Goal: Use online tool/utility: Utilize a website feature to perform a specific function

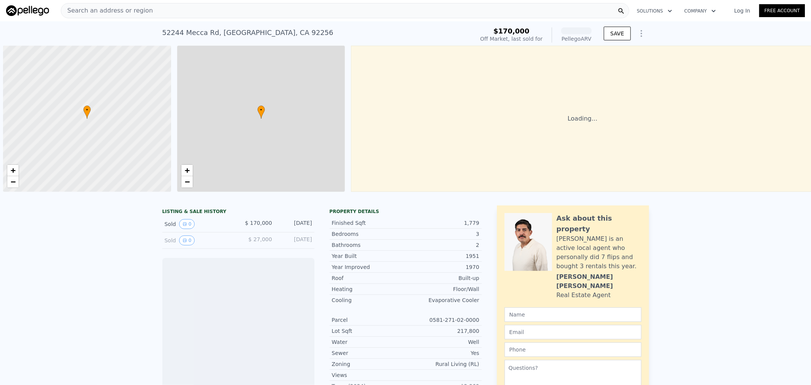
scroll to position [0, 3]
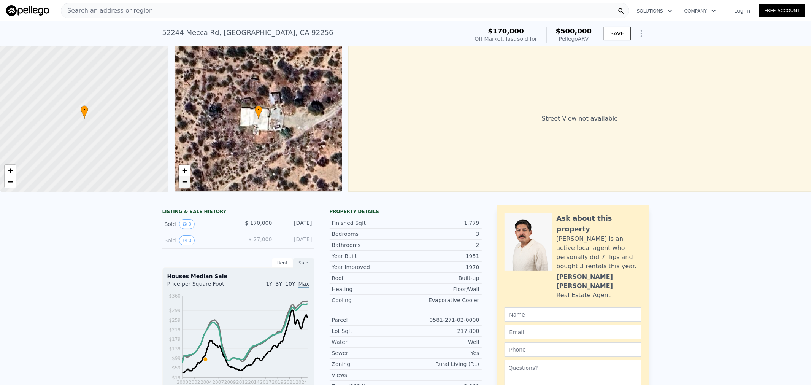
click at [187, 178] on link "−" at bounding box center [184, 181] width 11 height 11
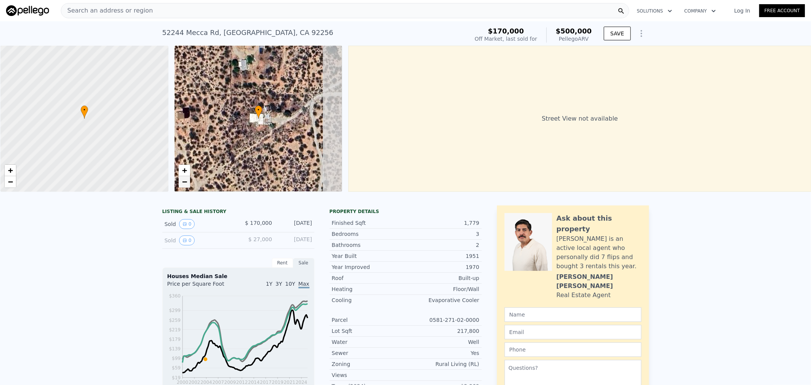
click at [187, 179] on link "−" at bounding box center [184, 181] width 11 height 11
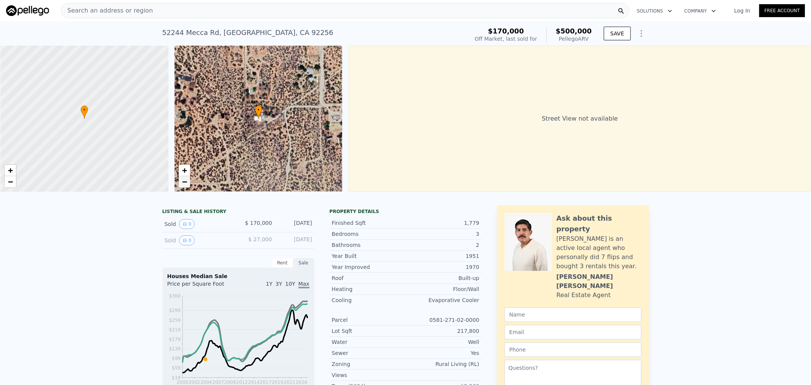
click at [187, 180] on link "−" at bounding box center [184, 181] width 11 height 11
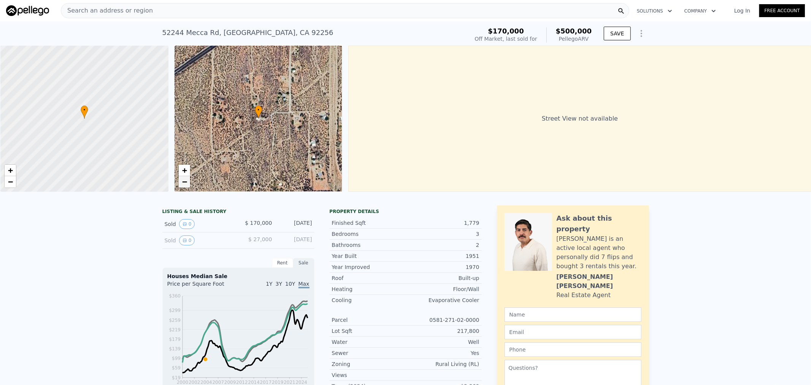
click at [187, 180] on link "−" at bounding box center [184, 181] width 11 height 11
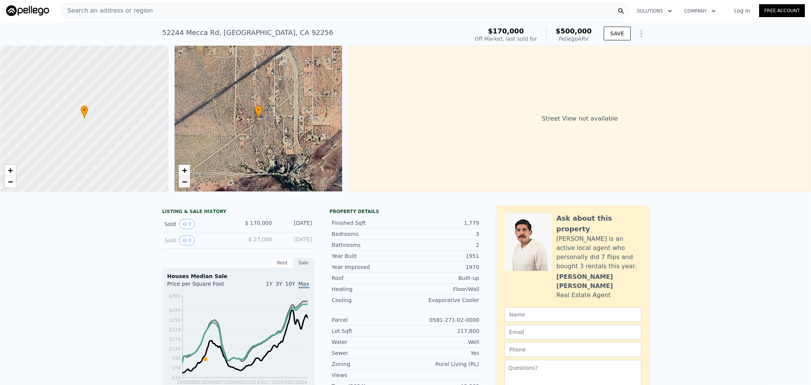
click at [187, 180] on link "−" at bounding box center [184, 181] width 11 height 11
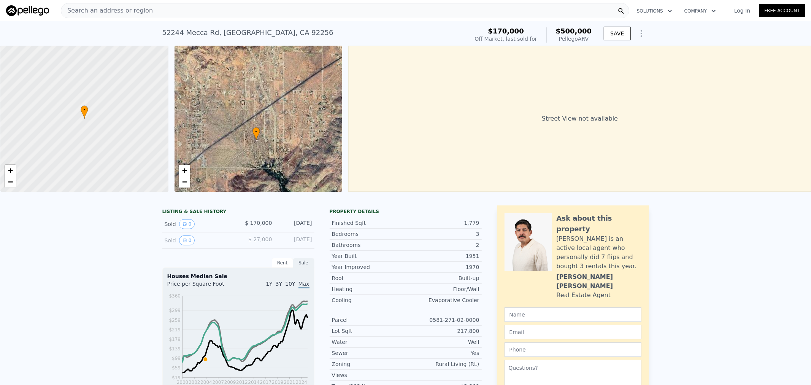
drag, startPoint x: 282, startPoint y: 133, endPoint x: 279, endPoint y: 137, distance: 4.9
click at [279, 137] on div "• + −" at bounding box center [258, 119] width 168 height 146
click at [189, 168] on link "+" at bounding box center [184, 170] width 11 height 11
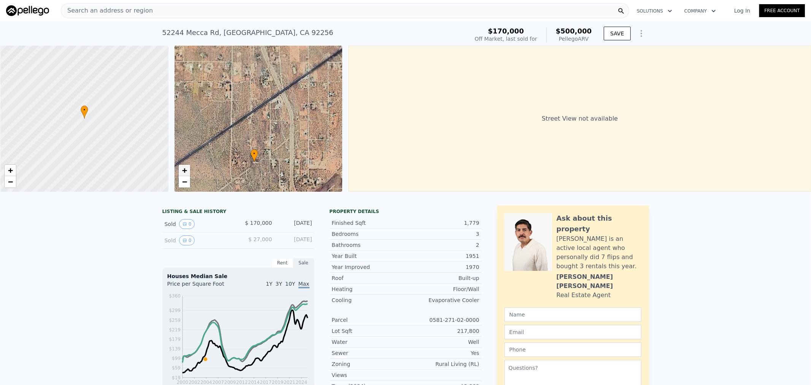
click at [189, 168] on link "+" at bounding box center [184, 170] width 11 height 11
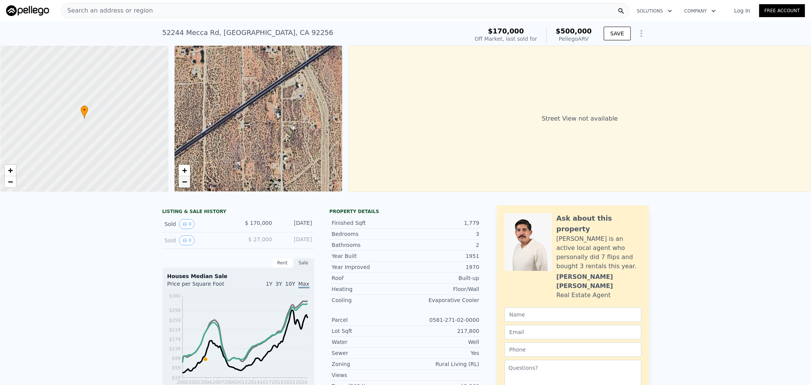
click at [182, 184] on span "−" at bounding box center [184, 182] width 5 height 10
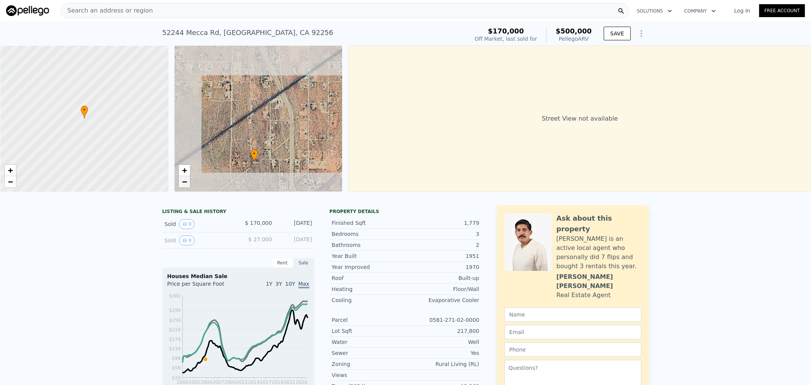
click at [182, 184] on span "−" at bounding box center [184, 182] width 5 height 10
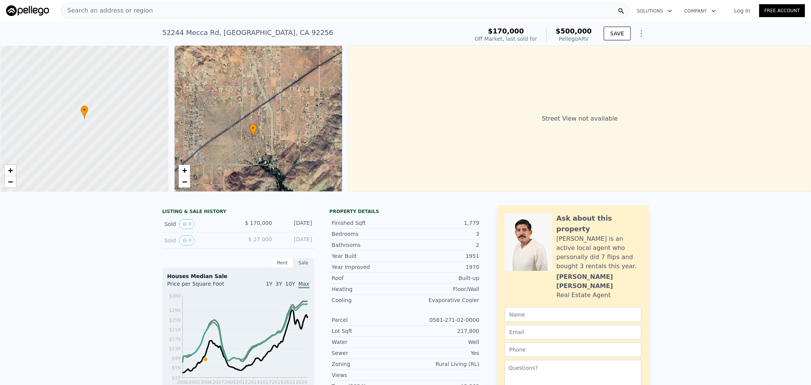
drag, startPoint x: 259, startPoint y: 160, endPoint x: 256, endPoint y: 157, distance: 4.6
click at [256, 157] on div "• + −" at bounding box center [258, 119] width 168 height 146
click at [179, 168] on link "+" at bounding box center [184, 170] width 11 height 11
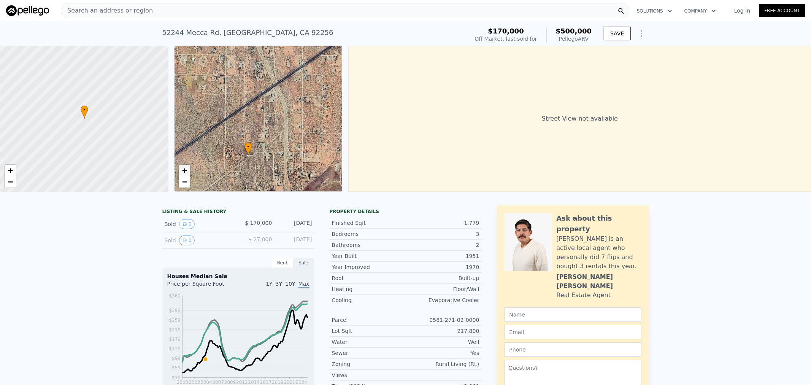
click at [179, 168] on link "+" at bounding box center [184, 170] width 11 height 11
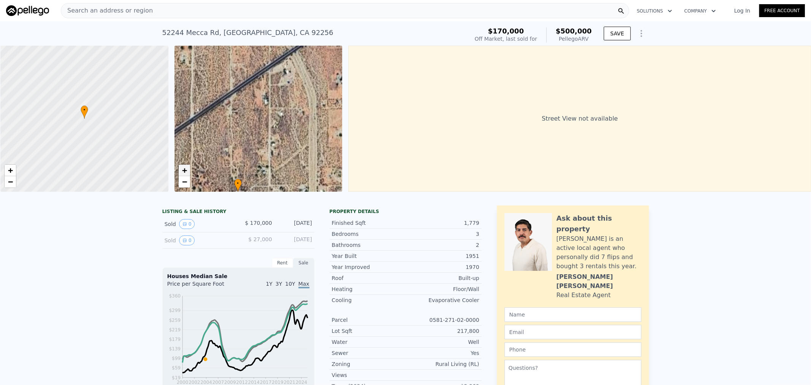
click at [179, 168] on link "+" at bounding box center [184, 170] width 11 height 11
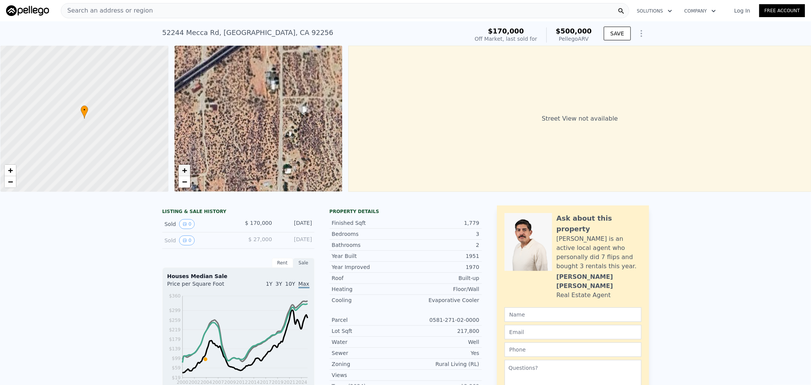
click at [179, 168] on link "+" at bounding box center [184, 170] width 11 height 11
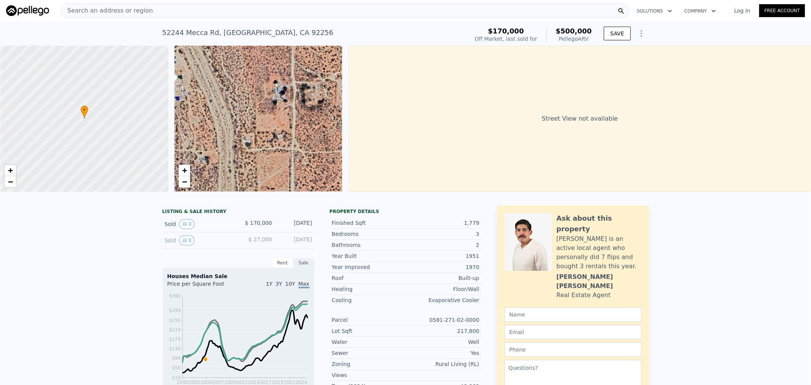
drag, startPoint x: 317, startPoint y: 99, endPoint x: 176, endPoint y: 150, distance: 149.7
click at [176, 150] on div "• + −" at bounding box center [258, 119] width 168 height 146
click at [182, 181] on span "−" at bounding box center [184, 182] width 5 height 10
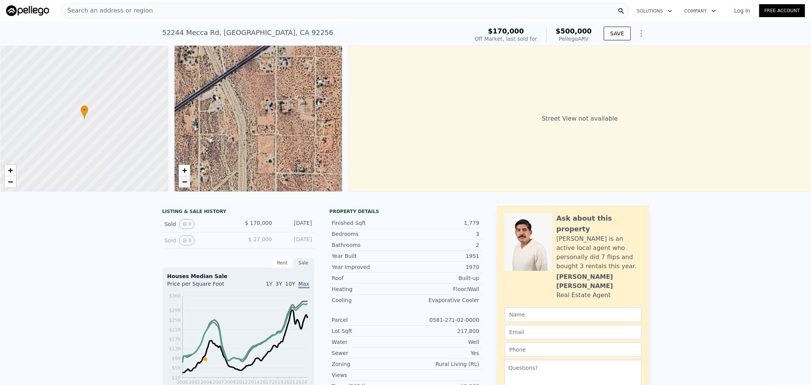
click at [182, 181] on span "−" at bounding box center [184, 182] width 5 height 10
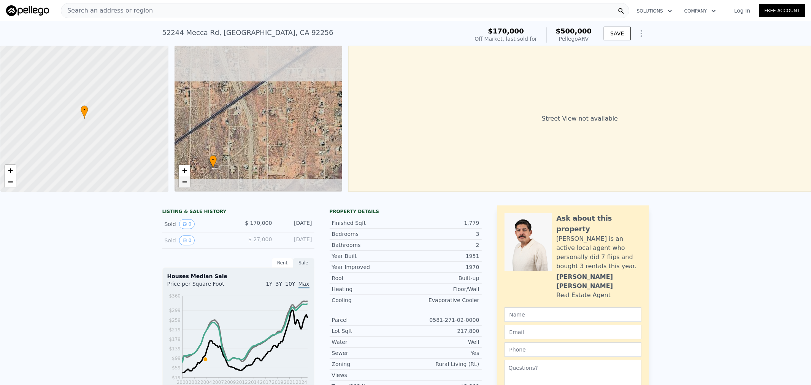
click at [182, 181] on span "−" at bounding box center [184, 182] width 5 height 10
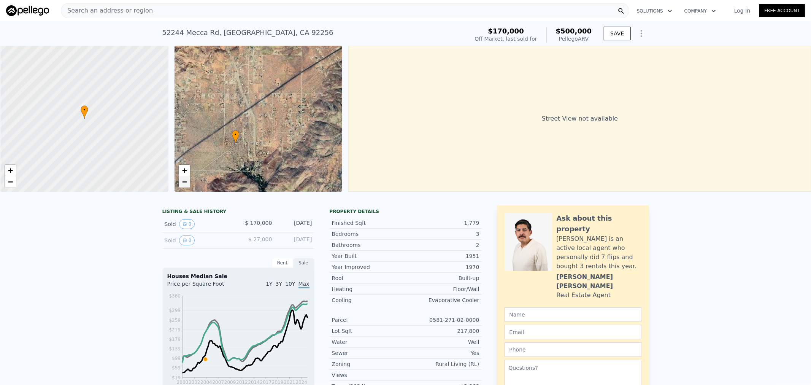
click at [182, 181] on span "−" at bounding box center [184, 182] width 5 height 10
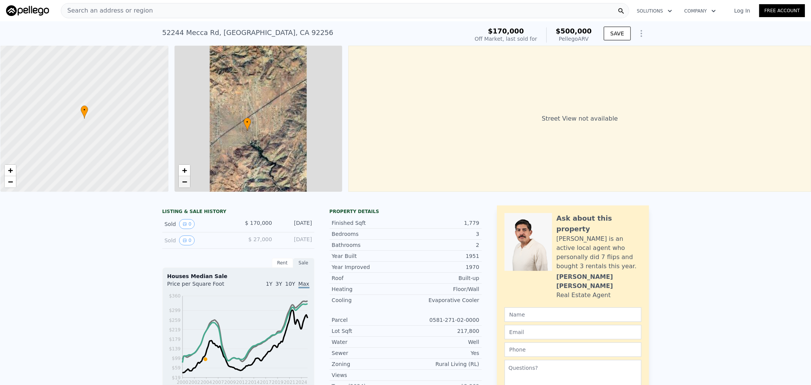
click at [182, 180] on span "−" at bounding box center [184, 182] width 5 height 10
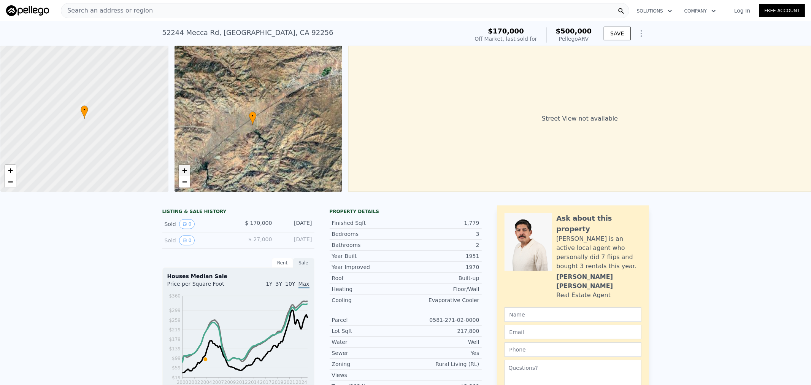
click at [184, 168] on span "+" at bounding box center [184, 170] width 5 height 10
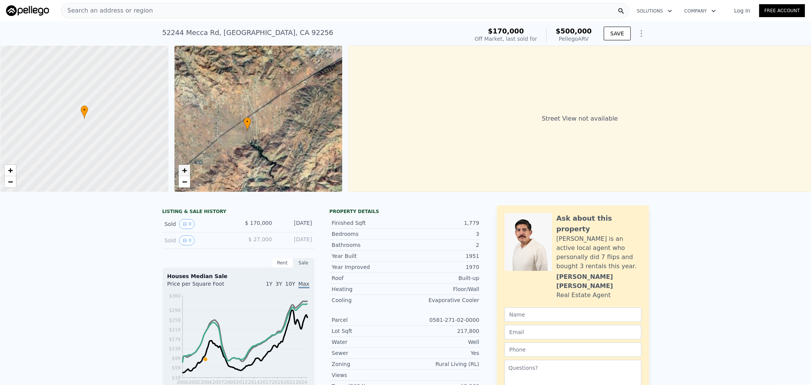
click at [184, 168] on span "+" at bounding box center [184, 170] width 5 height 10
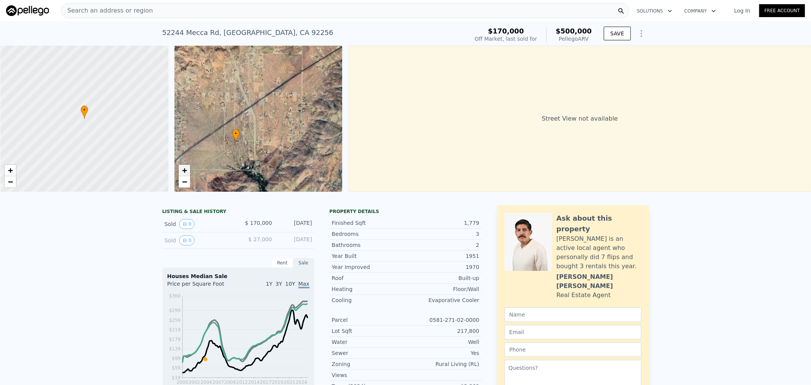
click at [184, 168] on span "+" at bounding box center [184, 170] width 5 height 10
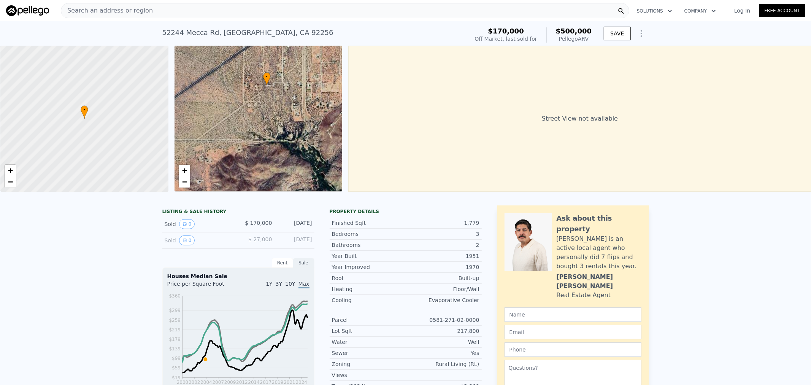
drag, startPoint x: 225, startPoint y: 161, endPoint x: 276, endPoint y: 81, distance: 94.9
click at [276, 81] on div "• + −" at bounding box center [258, 119] width 168 height 146
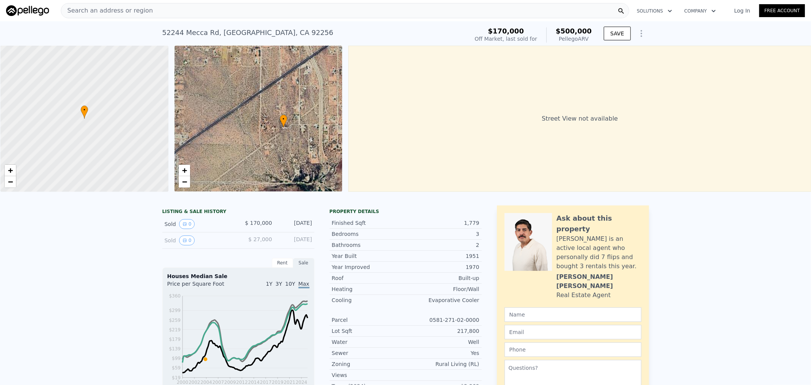
drag, startPoint x: 284, startPoint y: 113, endPoint x: 292, endPoint y: 126, distance: 15.5
click at [292, 126] on div "• + −" at bounding box center [258, 119] width 168 height 146
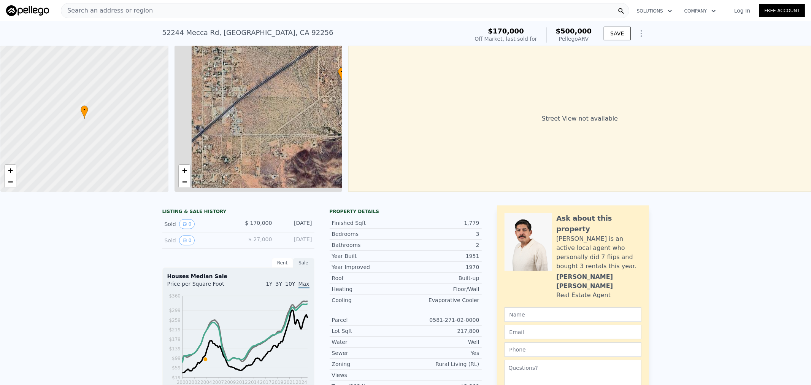
drag, startPoint x: 254, startPoint y: 146, endPoint x: 340, endPoint y: 78, distance: 110.7
click at [339, 78] on div "• + −" at bounding box center [258, 119] width 168 height 146
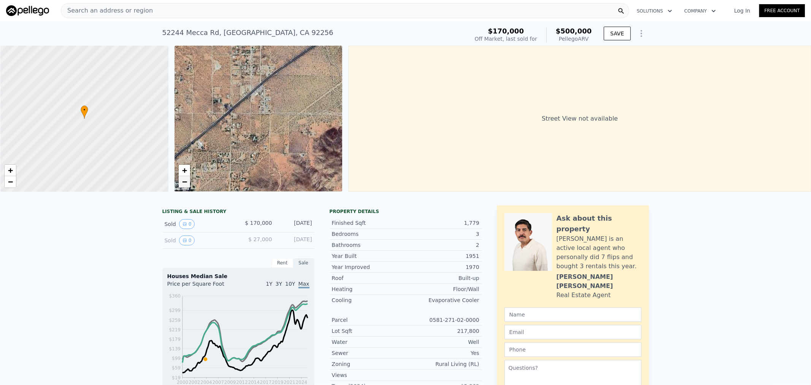
click at [185, 179] on span "−" at bounding box center [184, 182] width 5 height 10
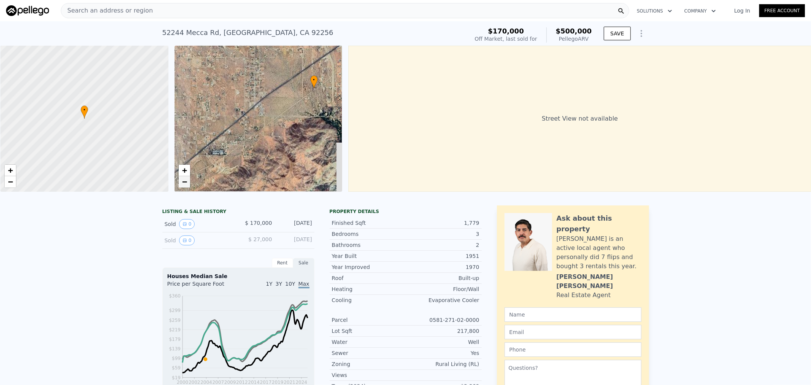
click at [185, 180] on span "−" at bounding box center [184, 182] width 5 height 10
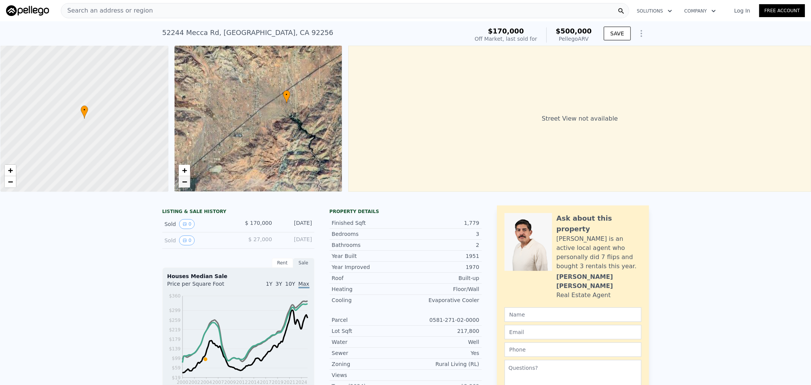
click at [185, 180] on span "−" at bounding box center [184, 182] width 5 height 10
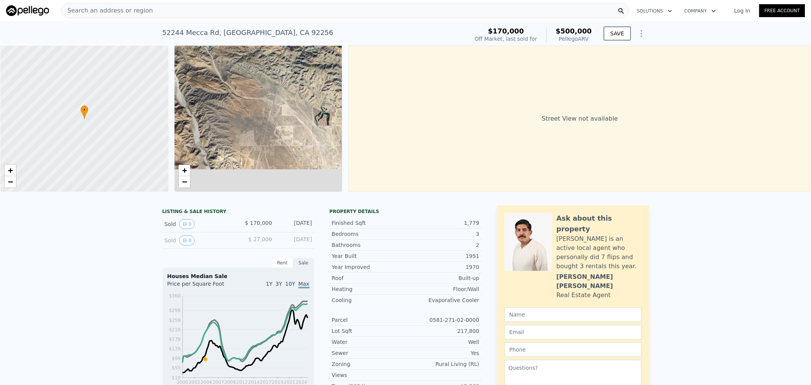
drag, startPoint x: 222, startPoint y: 165, endPoint x: 278, endPoint y: 27, distance: 149.0
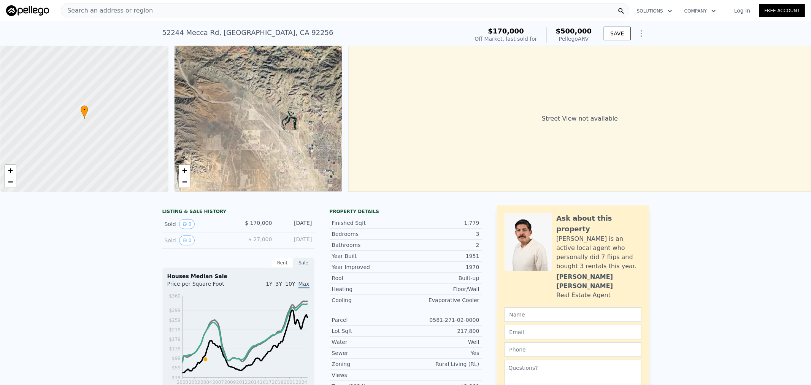
drag, startPoint x: 267, startPoint y: 93, endPoint x: 242, endPoint y: 101, distance: 26.7
click at [236, 113] on div "• + −" at bounding box center [258, 119] width 168 height 146
click at [185, 168] on span "+" at bounding box center [184, 170] width 5 height 10
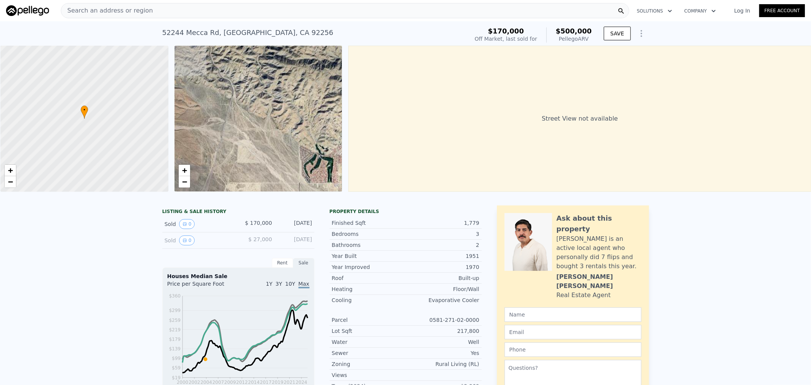
drag, startPoint x: 214, startPoint y: 100, endPoint x: 212, endPoint y: 143, distance: 42.6
click at [213, 142] on div "• + −" at bounding box center [258, 119] width 168 height 146
click at [183, 170] on span "+" at bounding box center [184, 170] width 5 height 10
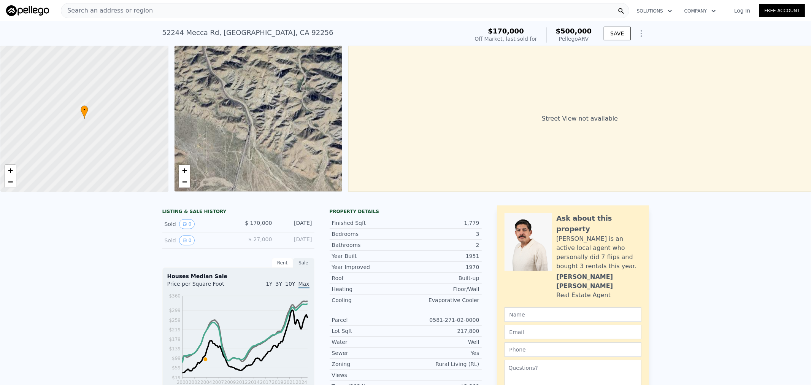
drag, startPoint x: 249, startPoint y: 138, endPoint x: 264, endPoint y: 215, distance: 78.7
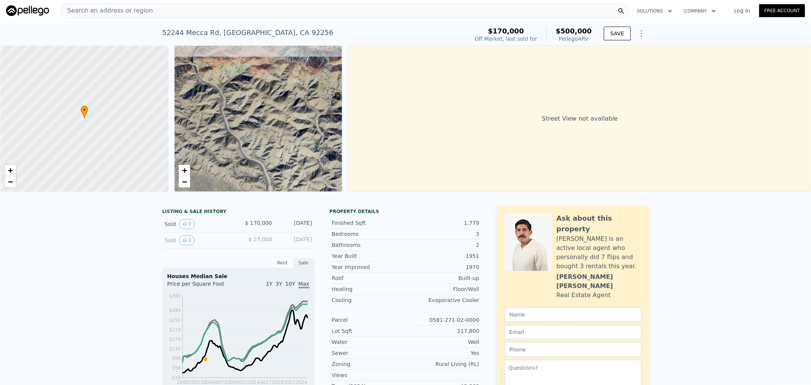
drag, startPoint x: 264, startPoint y: 140, endPoint x: 284, endPoint y: 196, distance: 59.6
click at [283, 192] on div "• + − • + − Street View not available" at bounding box center [405, 119] width 811 height 146
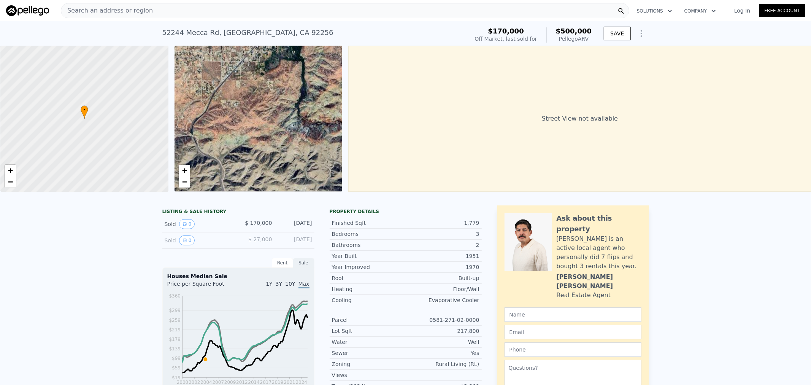
drag, startPoint x: 292, startPoint y: 145, endPoint x: 290, endPoint y: 213, distance: 68.1
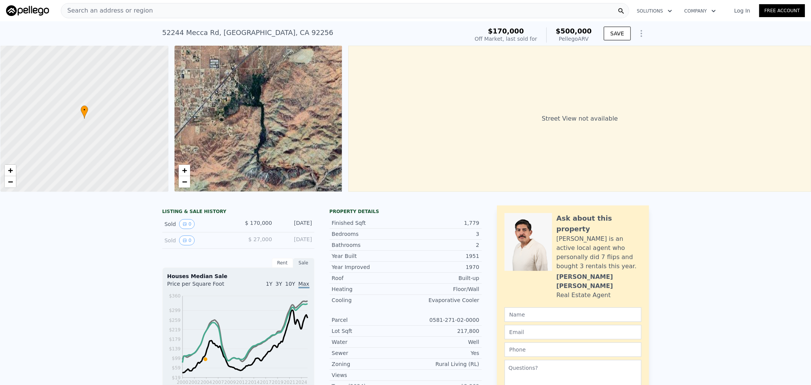
drag, startPoint x: 282, startPoint y: 153, endPoint x: 241, endPoint y: 199, distance: 61.1
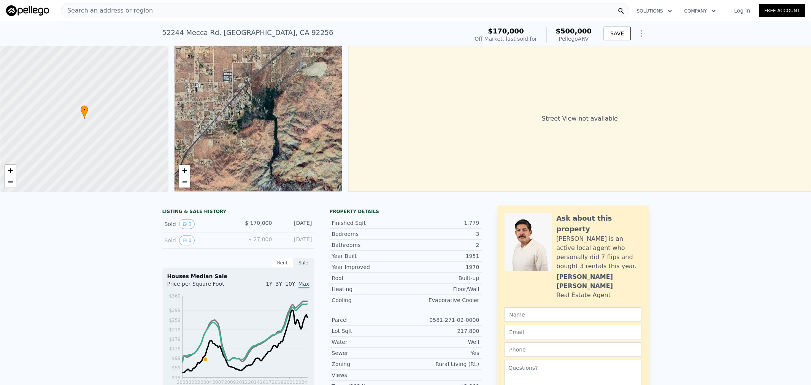
drag, startPoint x: 282, startPoint y: 134, endPoint x: 286, endPoint y: 150, distance: 17.0
click at [286, 150] on div "• + −" at bounding box center [258, 119] width 168 height 146
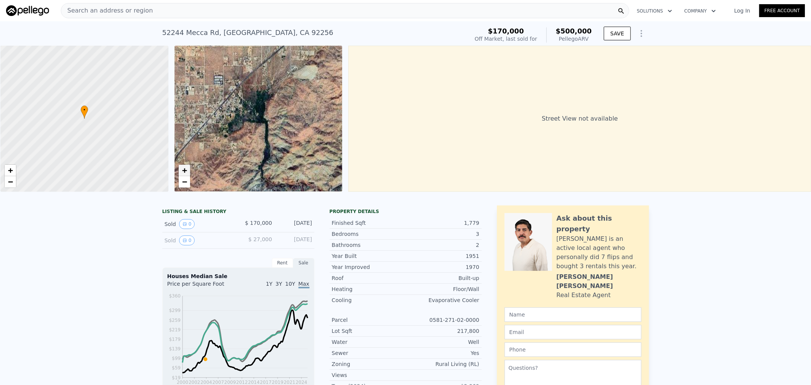
click at [184, 170] on span "+" at bounding box center [184, 170] width 5 height 10
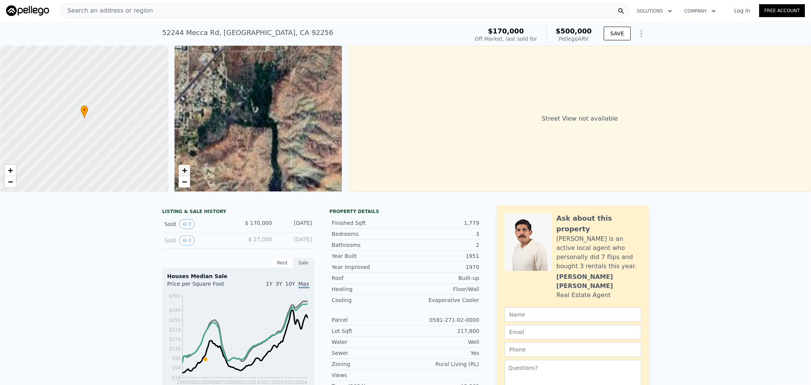
click at [184, 170] on span "+" at bounding box center [184, 170] width 5 height 10
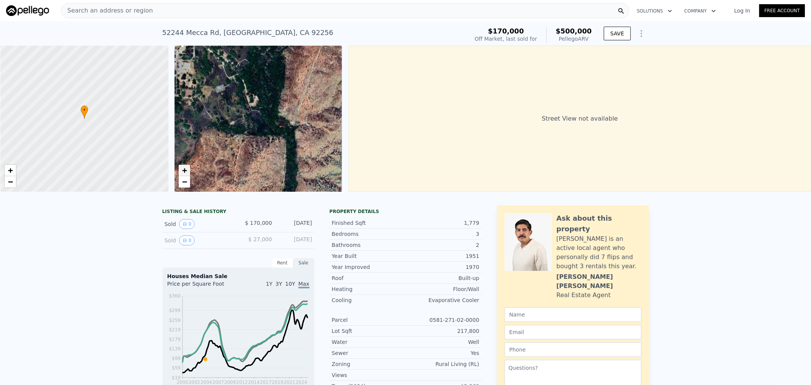
click at [183, 170] on span "+" at bounding box center [184, 170] width 5 height 10
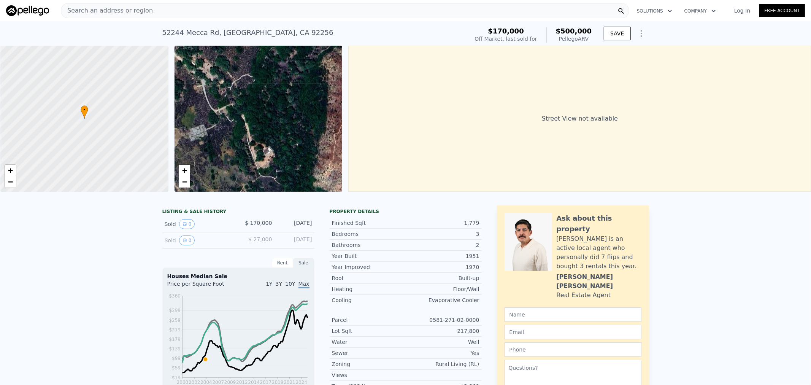
drag, startPoint x: 232, startPoint y: 117, endPoint x: 247, endPoint y: 191, distance: 75.8
click at [247, 191] on div "• + −" at bounding box center [258, 119] width 168 height 146
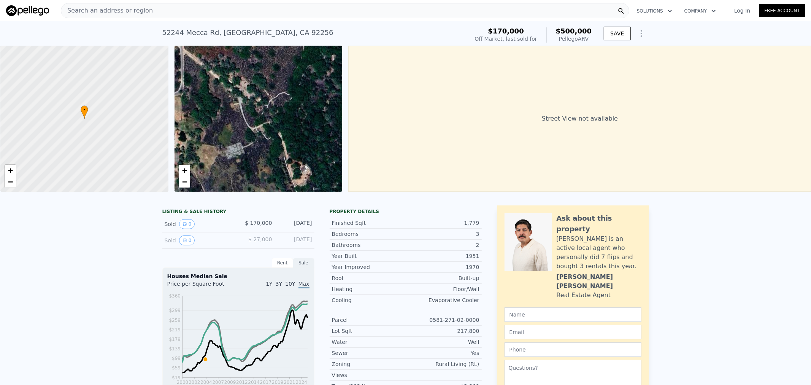
drag, startPoint x: 241, startPoint y: 165, endPoint x: 300, endPoint y: 199, distance: 68.6
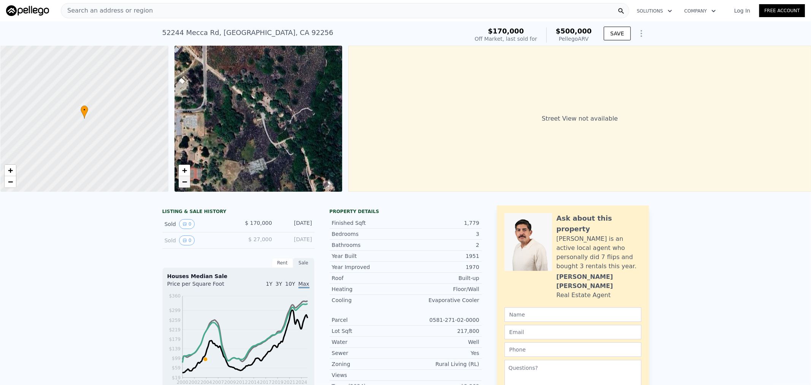
click at [184, 185] on span "−" at bounding box center [184, 182] width 5 height 10
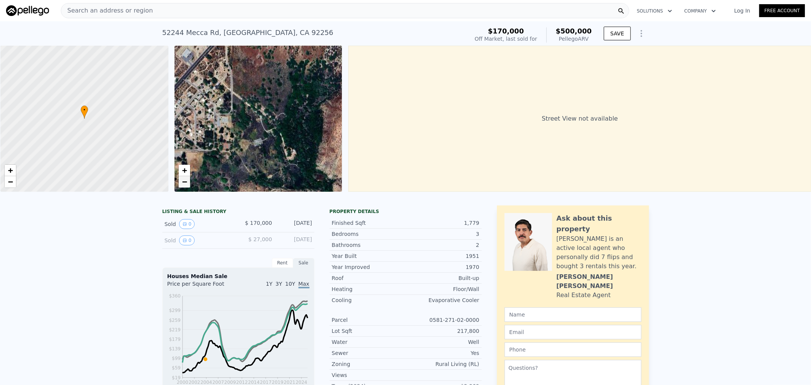
click at [183, 183] on span "−" at bounding box center [184, 182] width 5 height 10
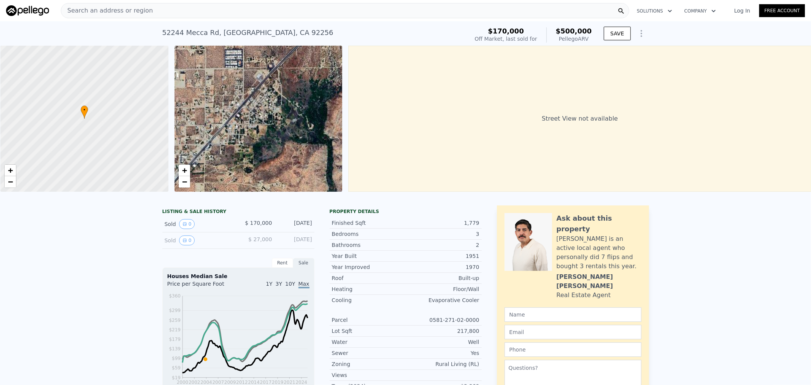
drag, startPoint x: 287, startPoint y: 128, endPoint x: 299, endPoint y: 124, distance: 13.2
click at [299, 124] on div "• + −" at bounding box center [258, 119] width 168 height 146
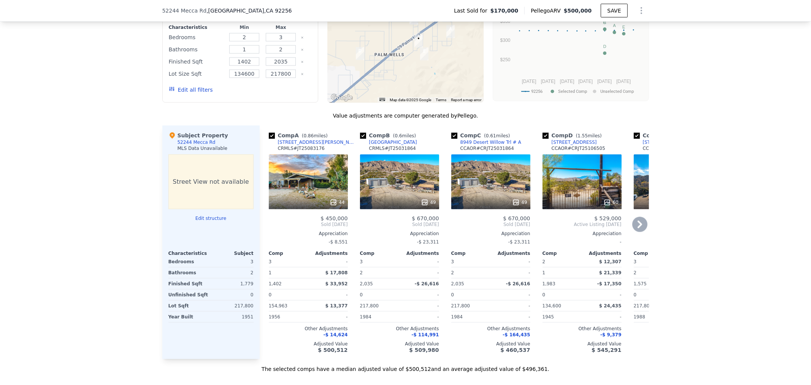
scroll to position [786, 0]
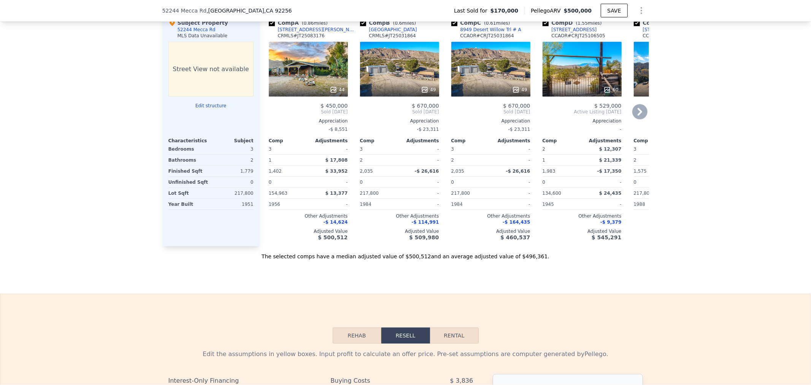
click at [484, 73] on div "49" at bounding box center [490, 69] width 79 height 55
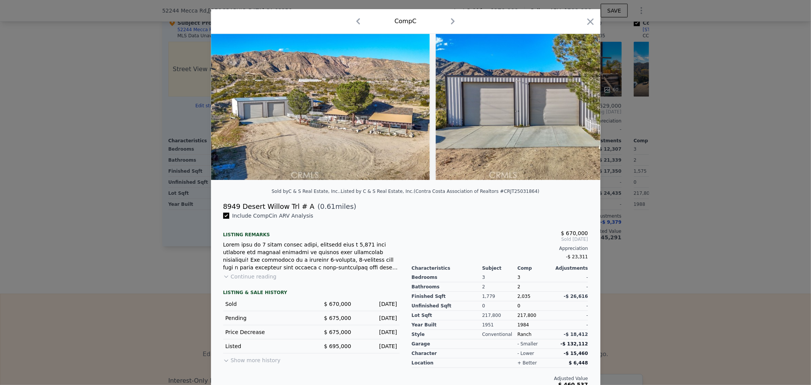
scroll to position [30, 0]
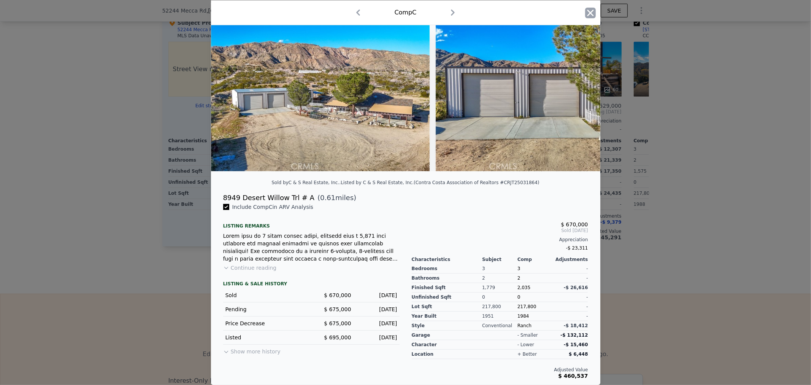
click at [588, 13] on icon "button" at bounding box center [590, 13] width 11 height 11
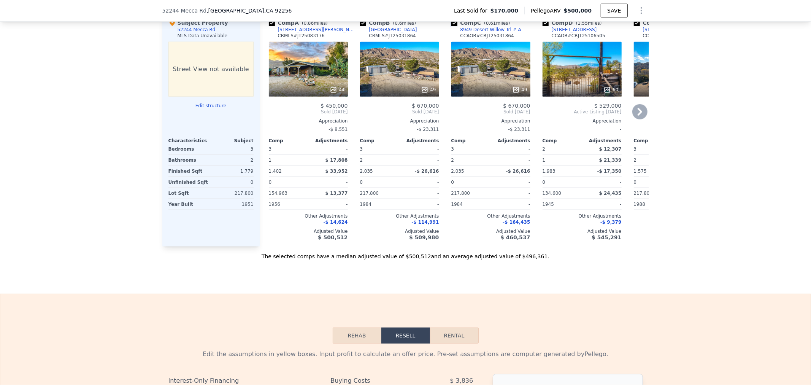
click at [451, 26] on input "checkbox" at bounding box center [454, 23] width 6 height 6
checkbox input "false"
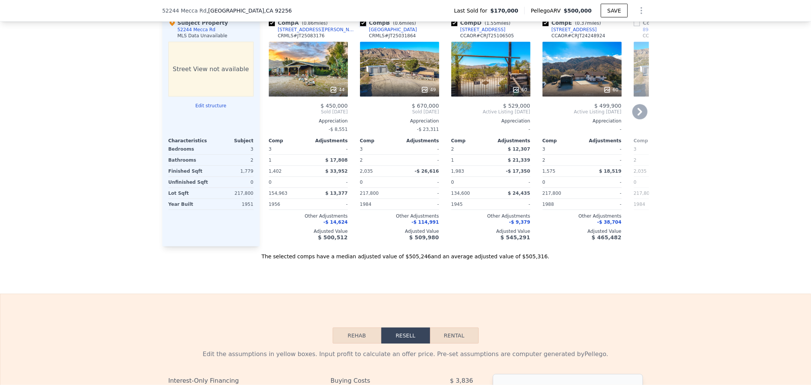
click at [360, 26] on input "checkbox" at bounding box center [363, 23] width 6 height 6
checkbox input "false"
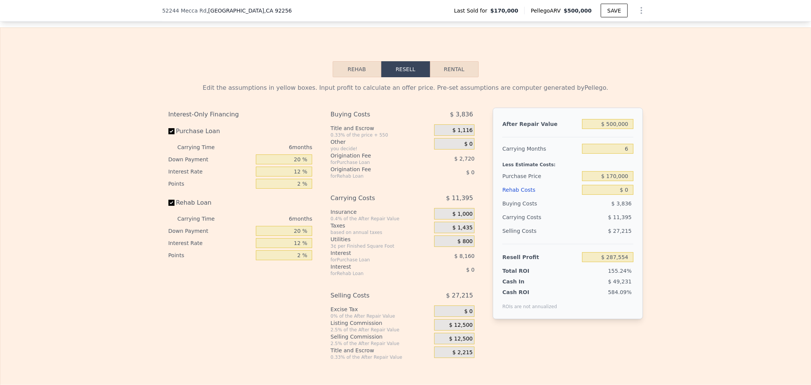
scroll to position [1011, 0]
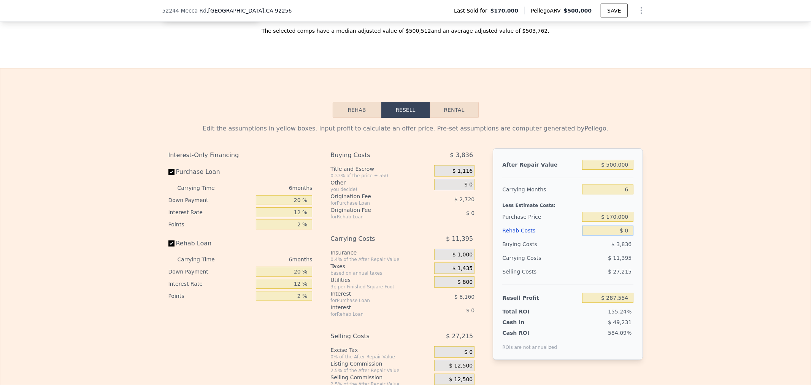
drag, startPoint x: 587, startPoint y: 243, endPoint x: 699, endPoint y: 246, distance: 111.4
click at [699, 246] on div "Edit the assumptions in yellow boxes. Input profit to calculate an offer price.…" at bounding box center [405, 259] width 810 height 283
type input "$ 6"
type input "$ 287,548"
type input "$ 60"
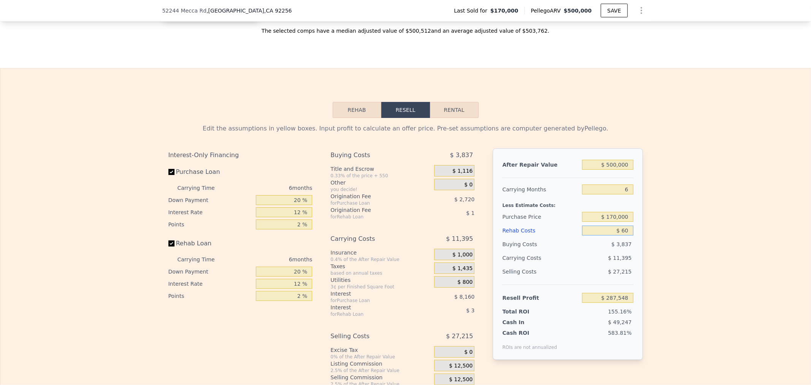
type input "$ 287,493"
type input "$ 600"
type input "$ 286,914"
type input "$ 6,000"
type input "$ 281,170"
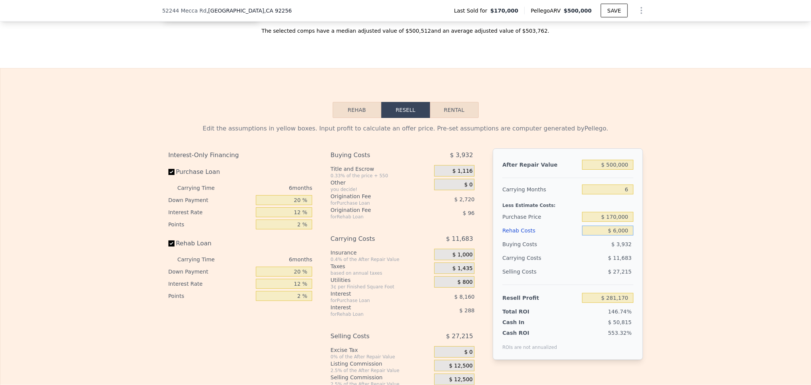
type input "$ 60,000"
type input "$ 223,714"
type input "$ 600,000"
type input "-$ 350,846"
type input "$ 60,000"
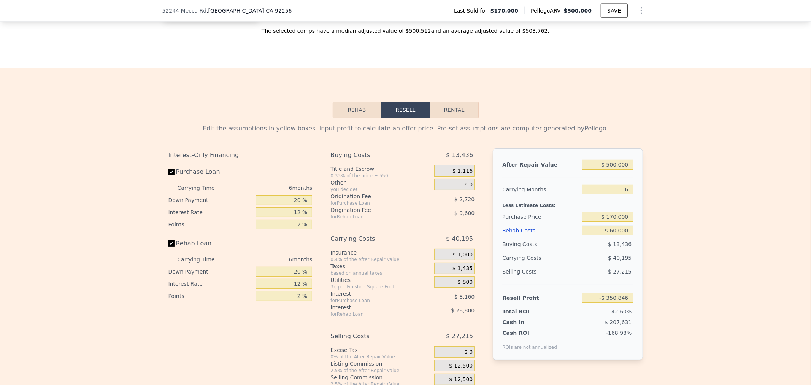
type input "$ 223,714"
type input "$ 60,000"
drag, startPoint x: 592, startPoint y: 310, endPoint x: 690, endPoint y: 312, distance: 97.7
click at [688, 312] on div "Edit the assumptions in yellow boxes. Input profit to calculate an offer price.…" at bounding box center [405, 259] width 810 height 283
type input "$ 70,000"
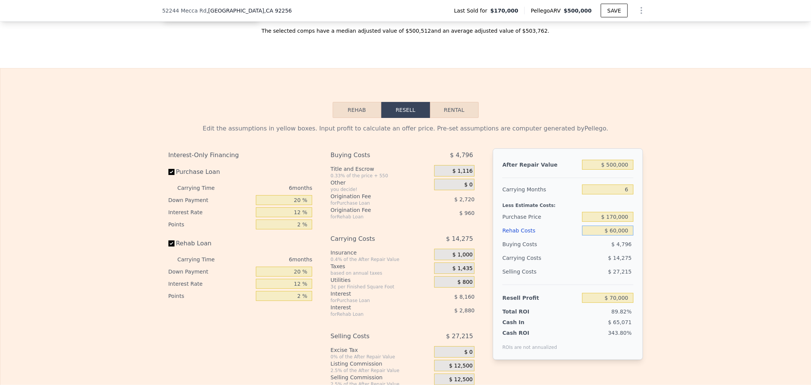
click at [584, 235] on input "$ 60,000" at bounding box center [607, 230] width 51 height 10
type input "$ 314,018"
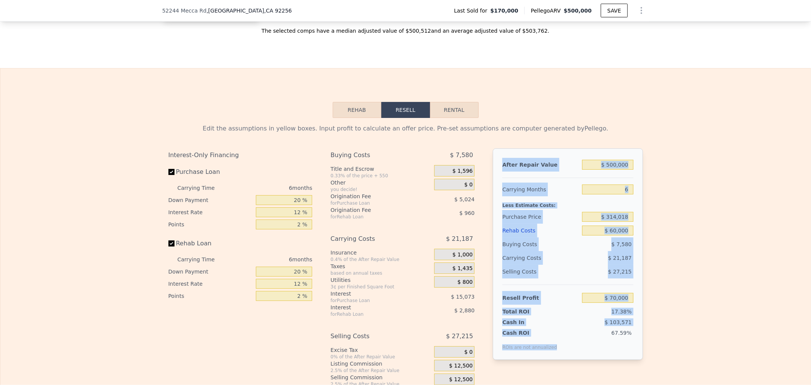
drag, startPoint x: 555, startPoint y: 351, endPoint x: 500, endPoint y: 178, distance: 182.5
click at [500, 178] on div "After Repair Value $ 500,000 Carrying Months 6 Less Estimate Costs: Purchase Pr…" at bounding box center [568, 253] width 150 height 211
copy div "After Repair Value Carrying Months Less Estimate Costs: Purchase Price Rehab Co…"
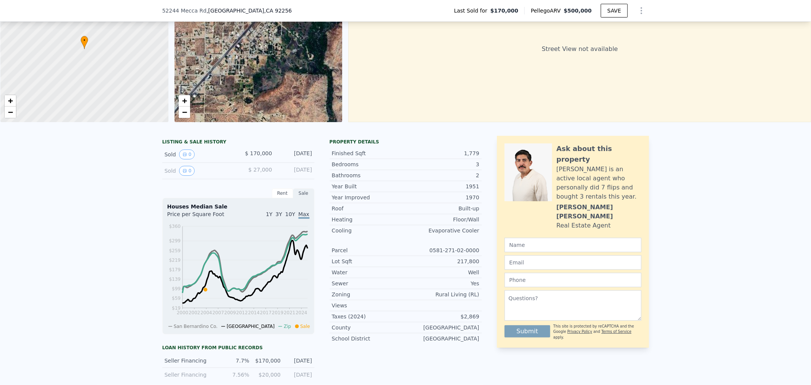
scroll to position [2, 0]
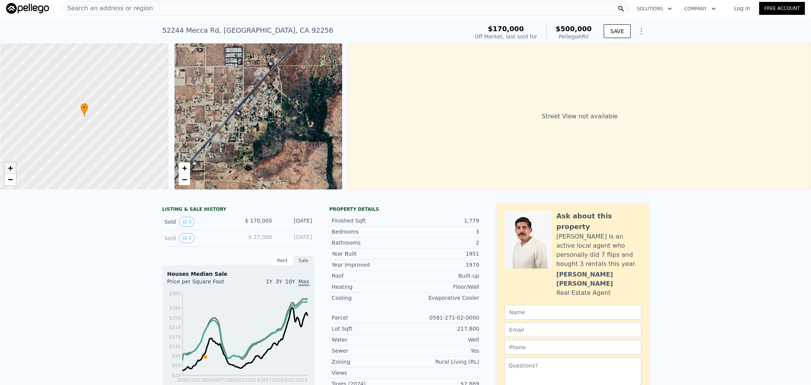
click at [10, 165] on span "+" at bounding box center [10, 168] width 5 height 10
click at [186, 177] on span "−" at bounding box center [184, 179] width 5 height 10
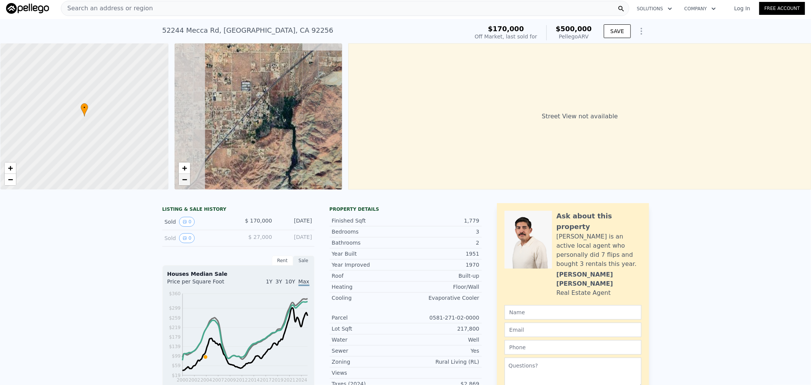
click at [186, 178] on span "−" at bounding box center [184, 179] width 5 height 10
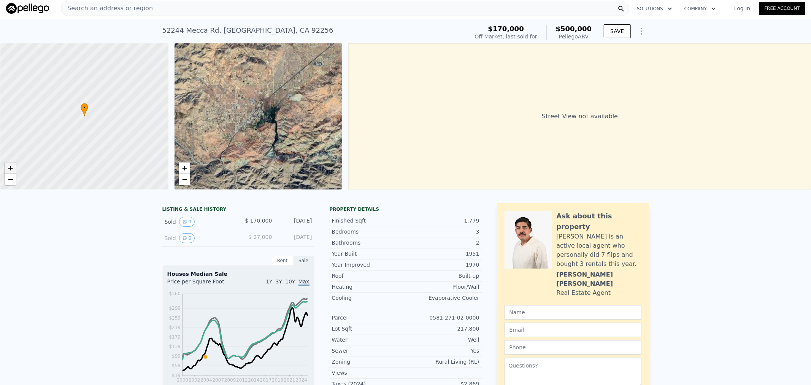
click at [10, 166] on span "+" at bounding box center [10, 168] width 5 height 10
click at [9, 163] on span "+" at bounding box center [10, 168] width 5 height 10
drag, startPoint x: 86, startPoint y: 149, endPoint x: 76, endPoint y: 25, distance: 124.3
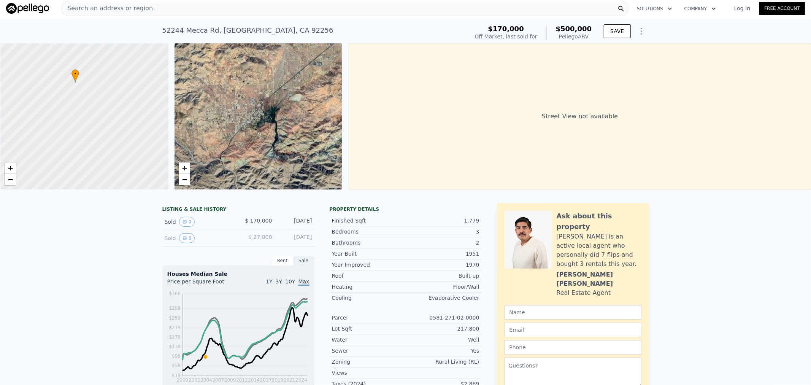
drag, startPoint x: 105, startPoint y: 99, endPoint x: 133, endPoint y: 194, distance: 99.7
click at [133, 189] on div "• + − • + − Street View not available" at bounding box center [405, 116] width 811 height 146
drag, startPoint x: 107, startPoint y: 130, endPoint x: 119, endPoint y: 164, distance: 36.1
click at [119, 164] on div at bounding box center [84, 116] width 201 height 175
click at [9, 168] on span "+" at bounding box center [10, 168] width 5 height 10
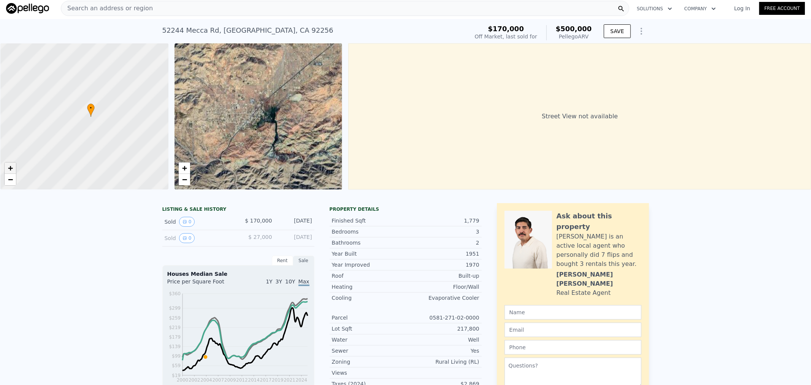
click at [9, 168] on span "+" at bounding box center [10, 168] width 5 height 10
drag, startPoint x: 95, startPoint y: 159, endPoint x: 71, endPoint y: 127, distance: 39.9
click at [71, 127] on div at bounding box center [89, 115] width 201 height 175
click at [11, 177] on span "−" at bounding box center [10, 179] width 5 height 10
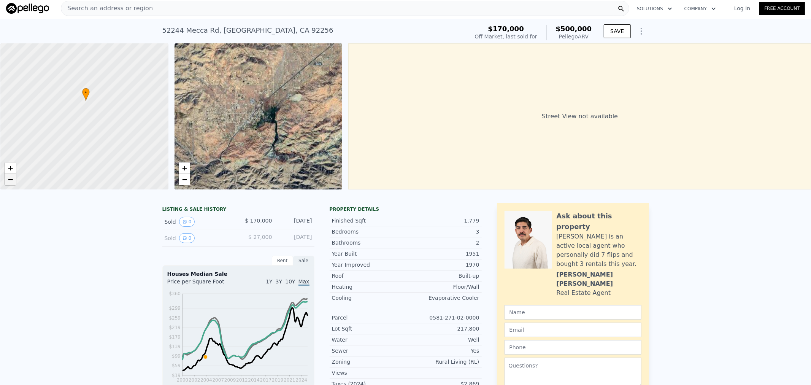
click at [11, 178] on span "−" at bounding box center [10, 179] width 5 height 10
drag, startPoint x: 56, startPoint y: 173, endPoint x: 72, endPoint y: 169, distance: 16.3
click at [72, 169] on div at bounding box center [84, 116] width 201 height 175
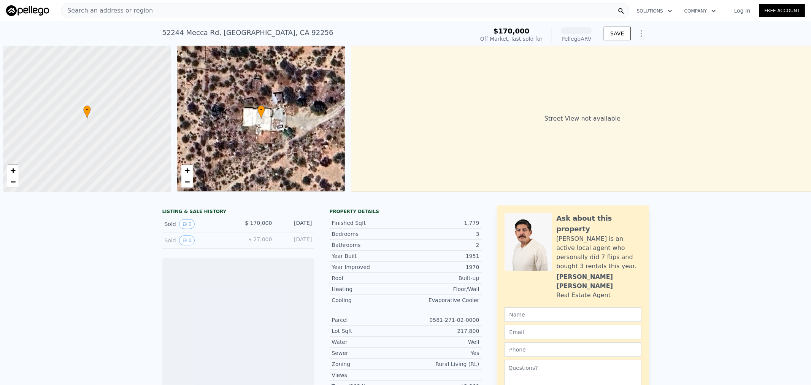
scroll to position [0, 3]
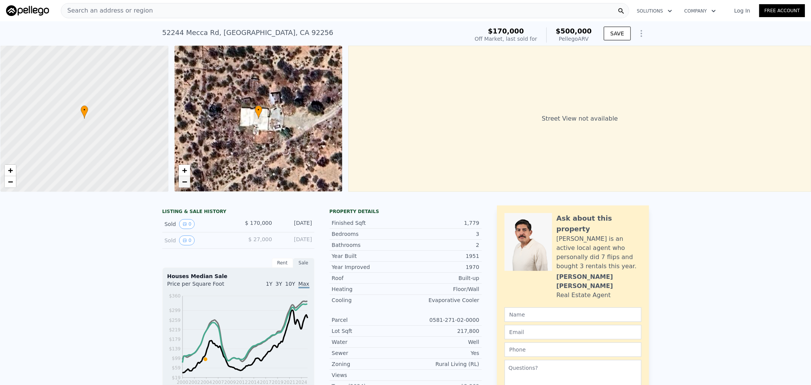
click at [183, 181] on span "−" at bounding box center [184, 182] width 5 height 10
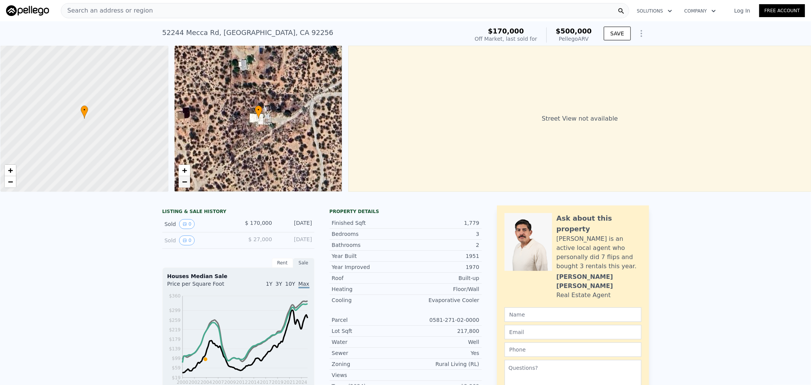
click at [183, 180] on span "−" at bounding box center [184, 182] width 5 height 10
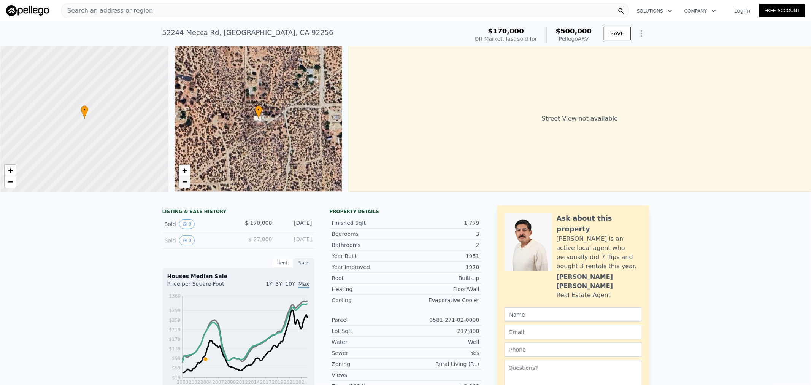
click at [183, 180] on span "−" at bounding box center [184, 182] width 5 height 10
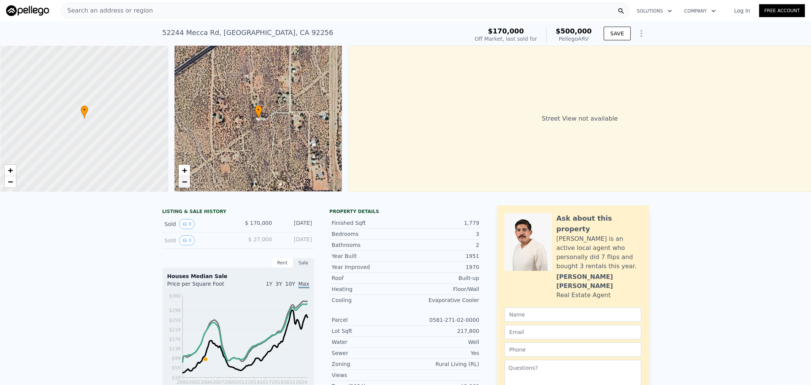
click at [183, 180] on span "−" at bounding box center [184, 182] width 5 height 10
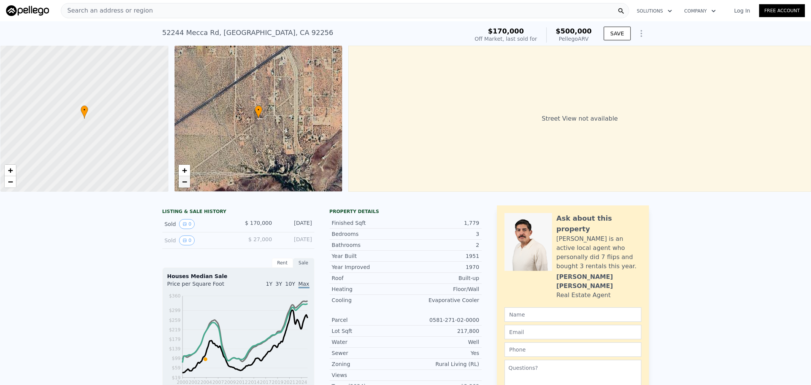
click at [183, 180] on span "−" at bounding box center [184, 182] width 5 height 10
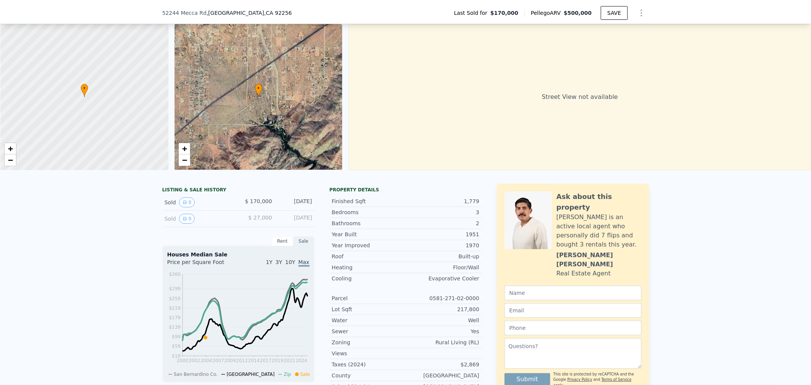
scroll to position [2, 0]
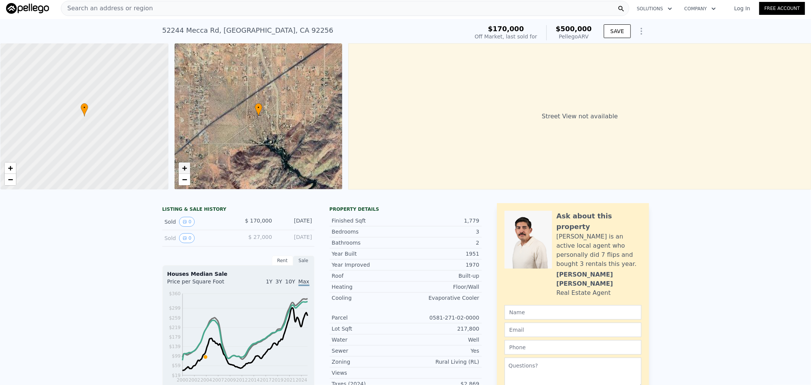
click at [185, 167] on span "+" at bounding box center [184, 168] width 5 height 10
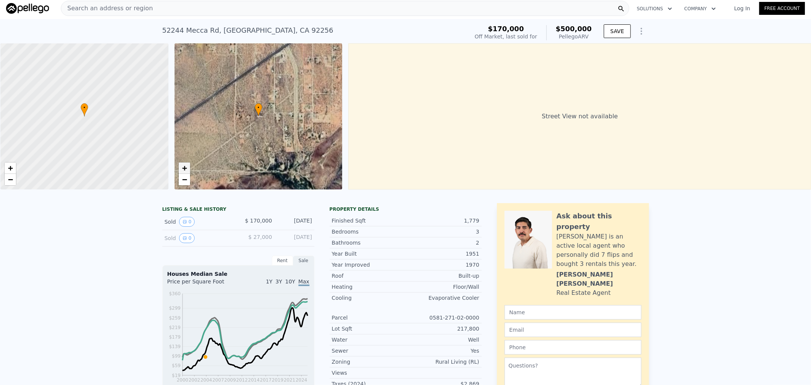
click at [185, 167] on span "+" at bounding box center [184, 168] width 5 height 10
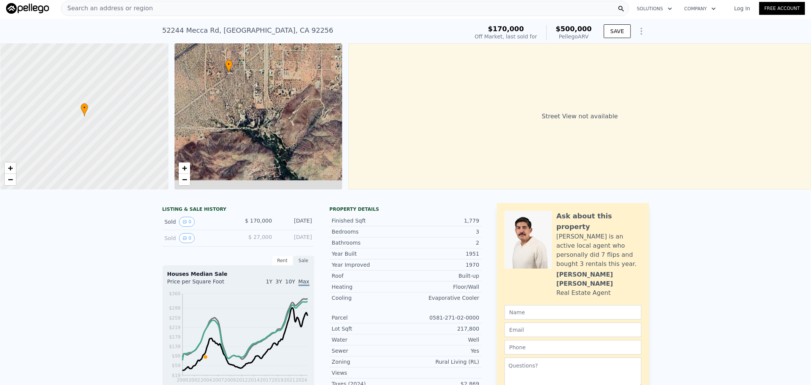
drag, startPoint x: 286, startPoint y: 160, endPoint x: 255, endPoint y: 85, distance: 81.3
click at [255, 92] on div "• + −" at bounding box center [258, 116] width 168 height 146
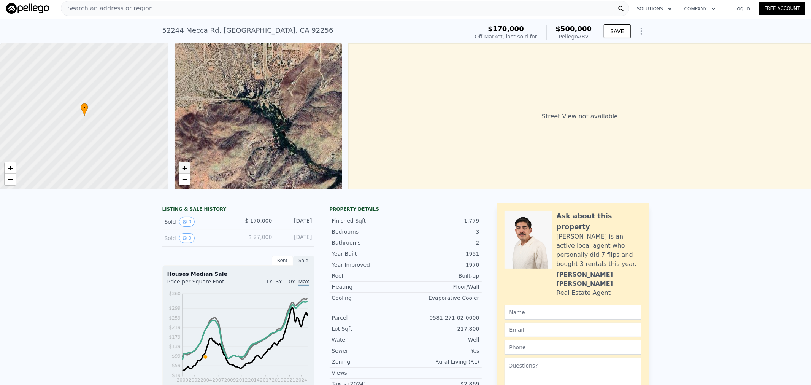
click at [186, 166] on span "+" at bounding box center [184, 168] width 5 height 10
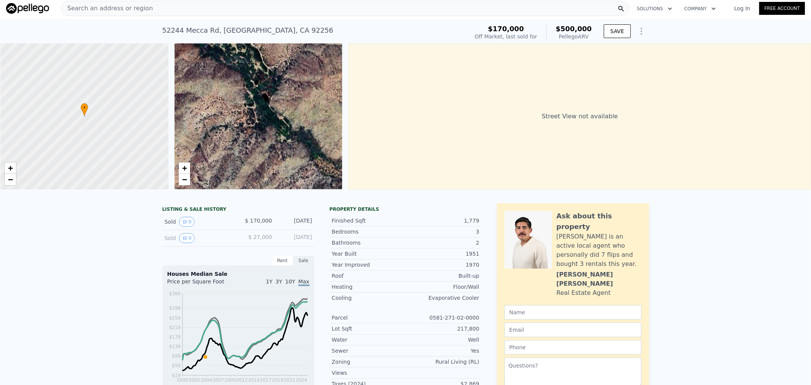
drag, startPoint x: 278, startPoint y: 131, endPoint x: 235, endPoint y: 79, distance: 67.8
click at [235, 79] on div "• + −" at bounding box center [258, 116] width 168 height 146
click at [183, 169] on span "+" at bounding box center [184, 168] width 5 height 10
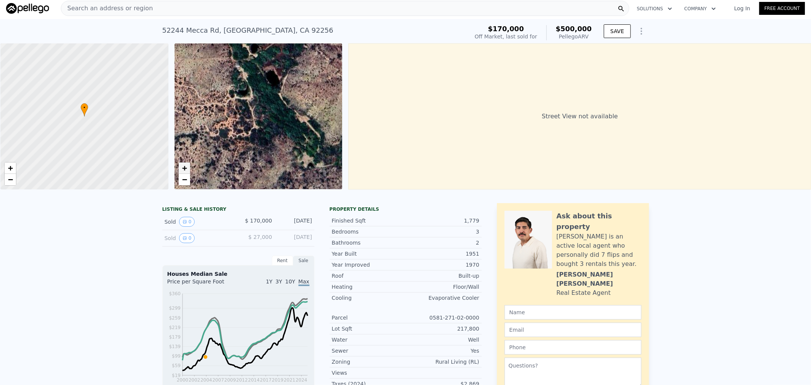
click at [182, 169] on span "+" at bounding box center [184, 168] width 5 height 10
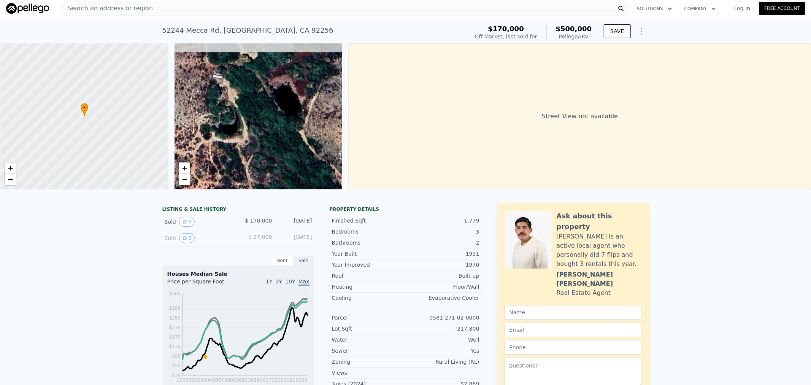
drag, startPoint x: 263, startPoint y: 92, endPoint x: 264, endPoint y: 152, distance: 60.1
click at [264, 152] on div "• + −" at bounding box center [258, 116] width 168 height 146
click at [186, 167] on span "+" at bounding box center [184, 168] width 5 height 10
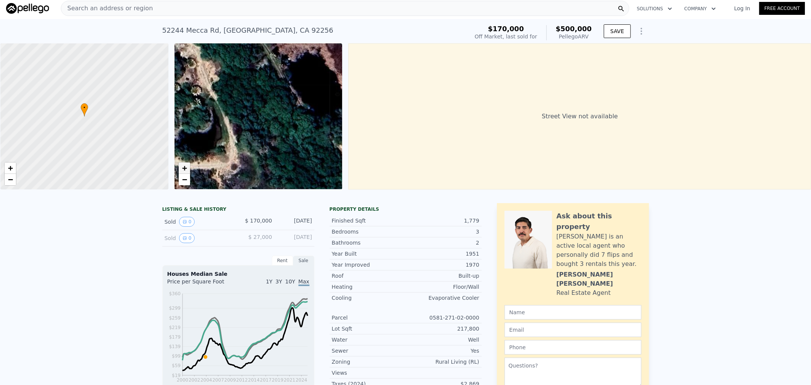
click at [186, 167] on span "+" at bounding box center [184, 168] width 5 height 10
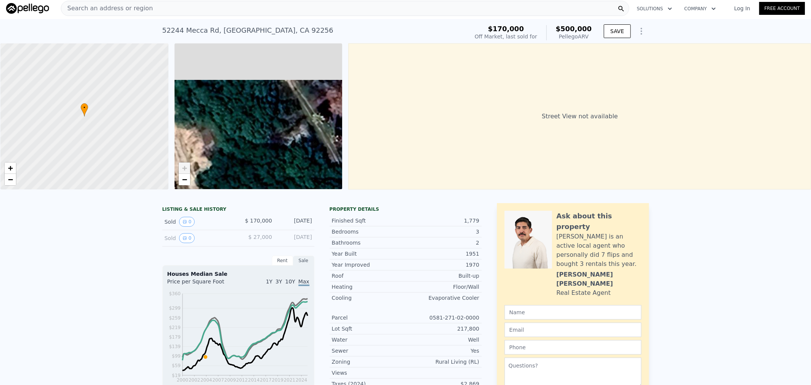
drag, startPoint x: 252, startPoint y: 132, endPoint x: 283, endPoint y: 259, distance: 131.1
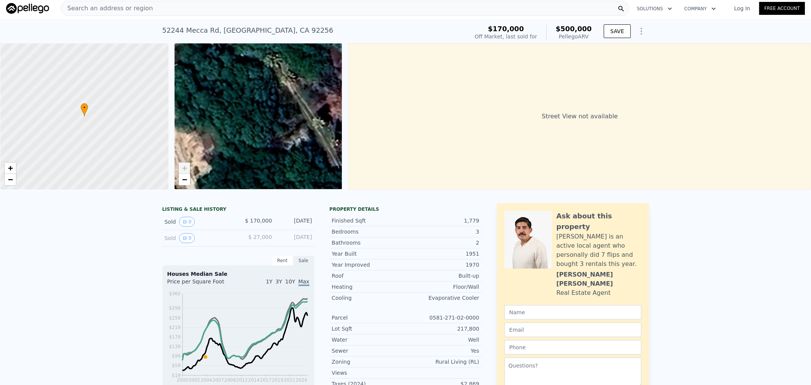
drag, startPoint x: 301, startPoint y: 241, endPoint x: 312, endPoint y: 255, distance: 18.3
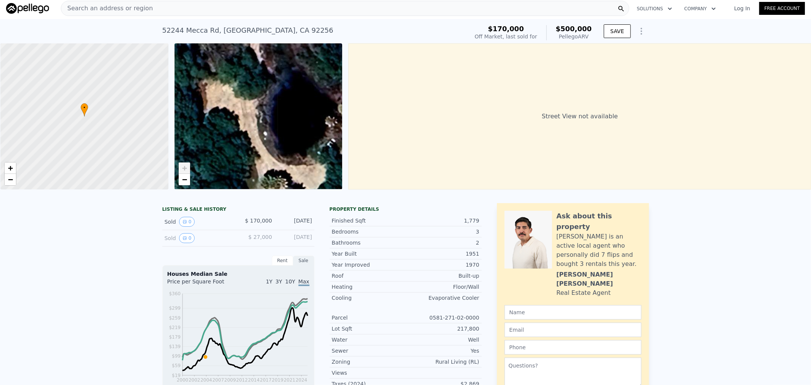
drag, startPoint x: 284, startPoint y: 134, endPoint x: 274, endPoint y: 158, distance: 25.9
click at [275, 156] on div "• + −" at bounding box center [258, 116] width 168 height 146
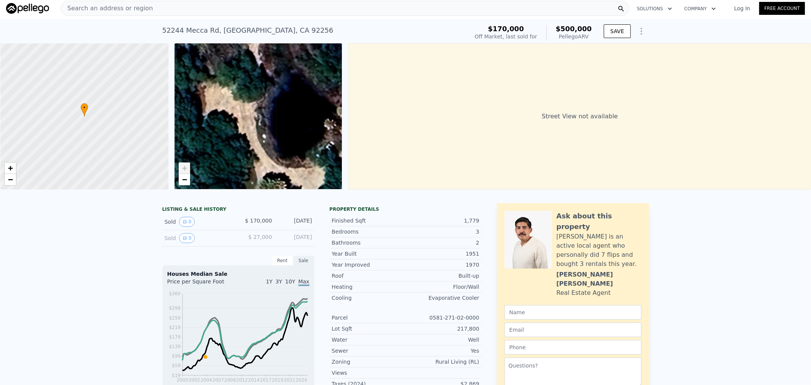
click at [265, 188] on div "• + −" at bounding box center [258, 116] width 168 height 146
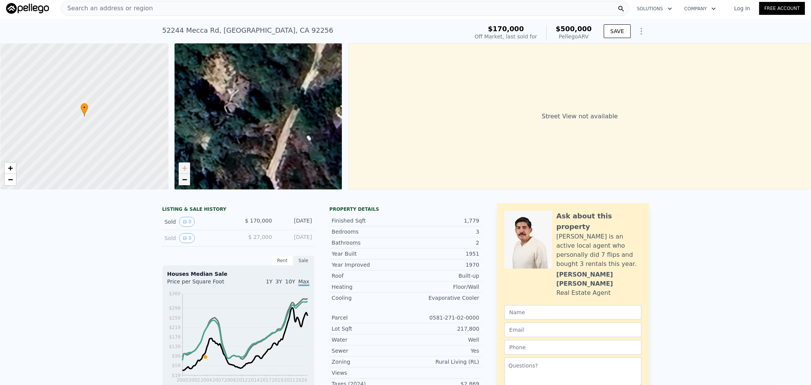
click at [184, 182] on span "−" at bounding box center [184, 179] width 5 height 10
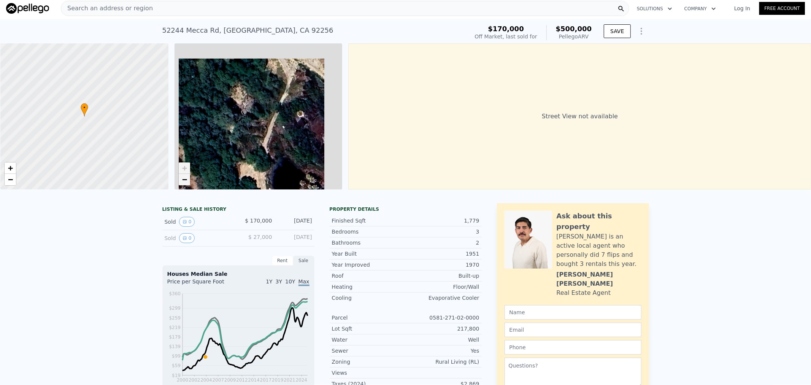
click at [184, 183] on link "−" at bounding box center [184, 179] width 11 height 11
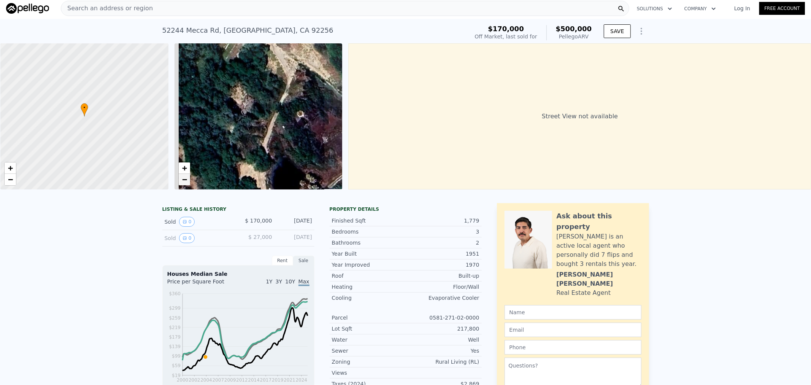
click at [184, 183] on link "−" at bounding box center [184, 179] width 11 height 11
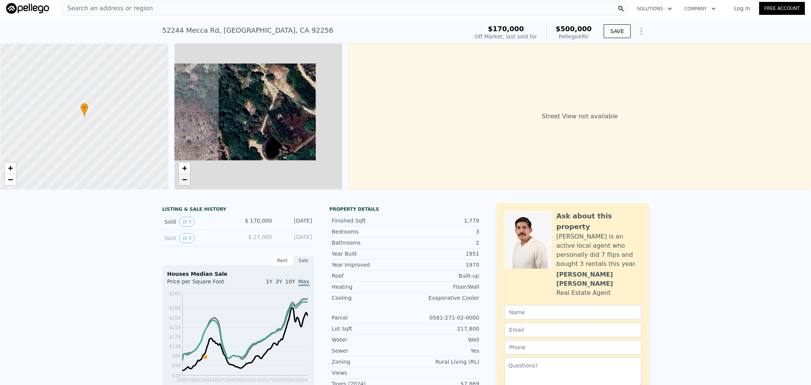
click at [184, 183] on link "−" at bounding box center [184, 179] width 11 height 11
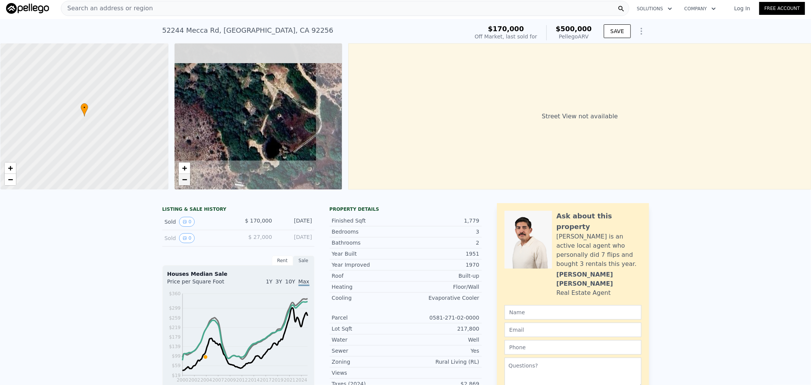
click at [184, 183] on link "−" at bounding box center [184, 179] width 11 height 11
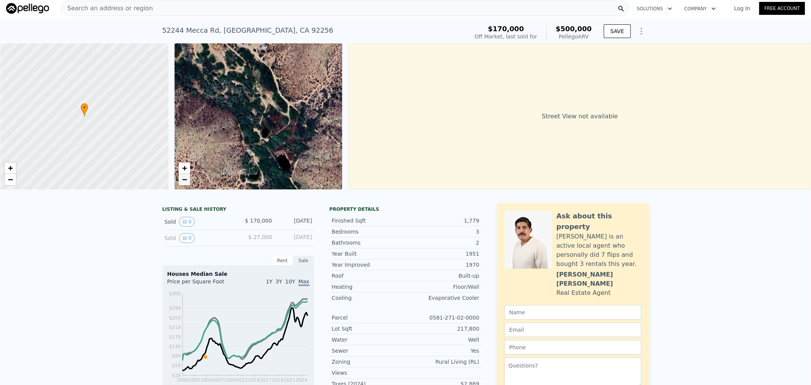
click at [184, 184] on link "−" at bounding box center [184, 179] width 11 height 11
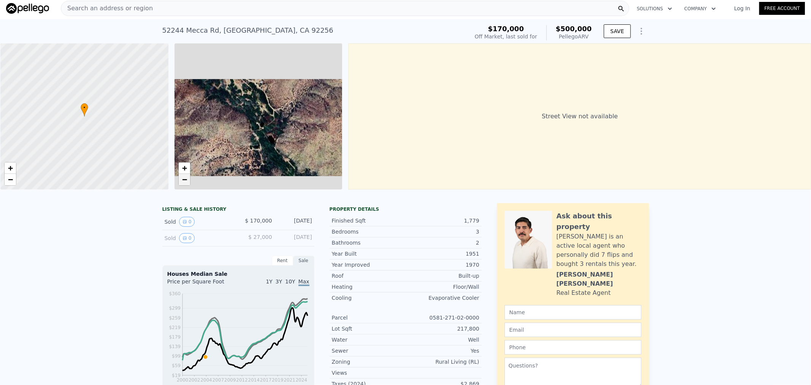
click at [183, 184] on link "−" at bounding box center [184, 179] width 11 height 11
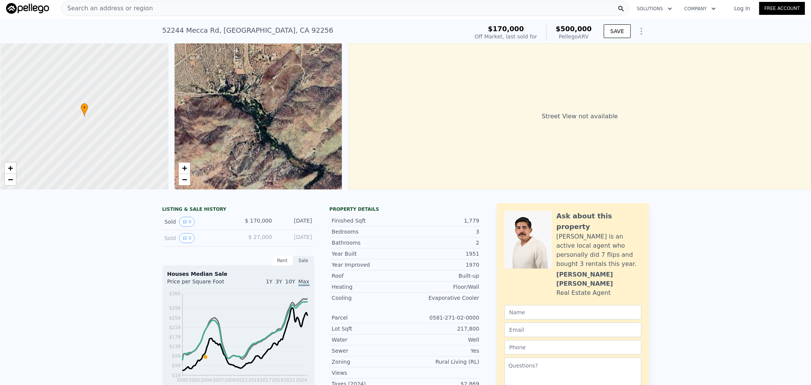
click at [183, 185] on div "+ −" at bounding box center [184, 174] width 12 height 24
click at [183, 186] on div "• + −" at bounding box center [258, 116] width 168 height 146
click at [183, 181] on span "−" at bounding box center [184, 179] width 5 height 10
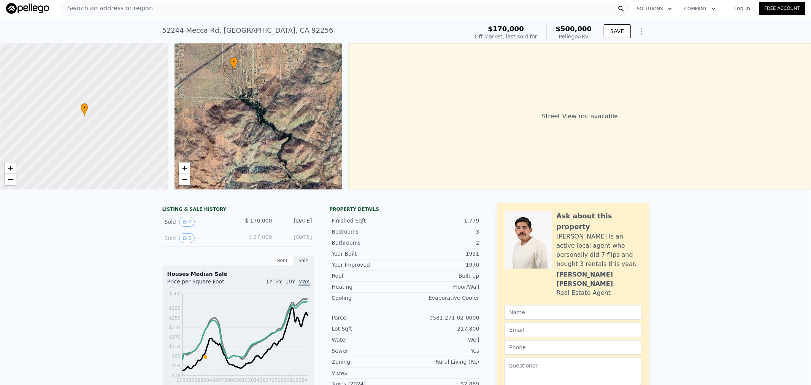
drag, startPoint x: 274, startPoint y: 118, endPoint x: 274, endPoint y: 111, distance: 6.8
click at [274, 111] on div "• + −" at bounding box center [258, 116] width 168 height 146
